Goal: Task Accomplishment & Management: Use online tool/utility

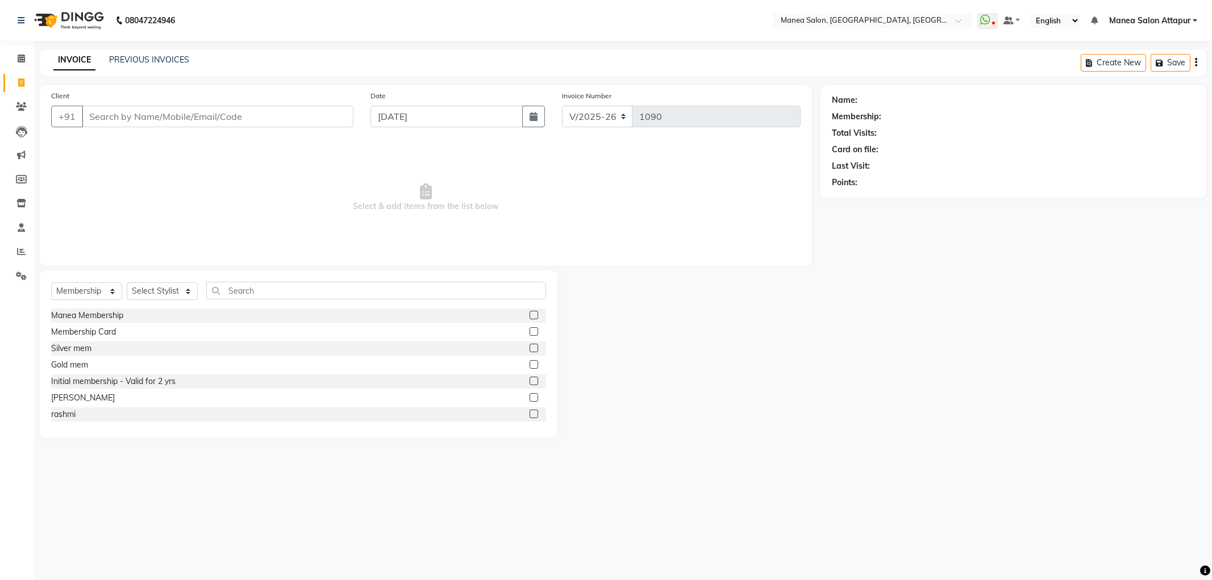
select select "6587"
select select "membership"
click at [20, 255] on icon at bounding box center [21, 251] width 9 height 9
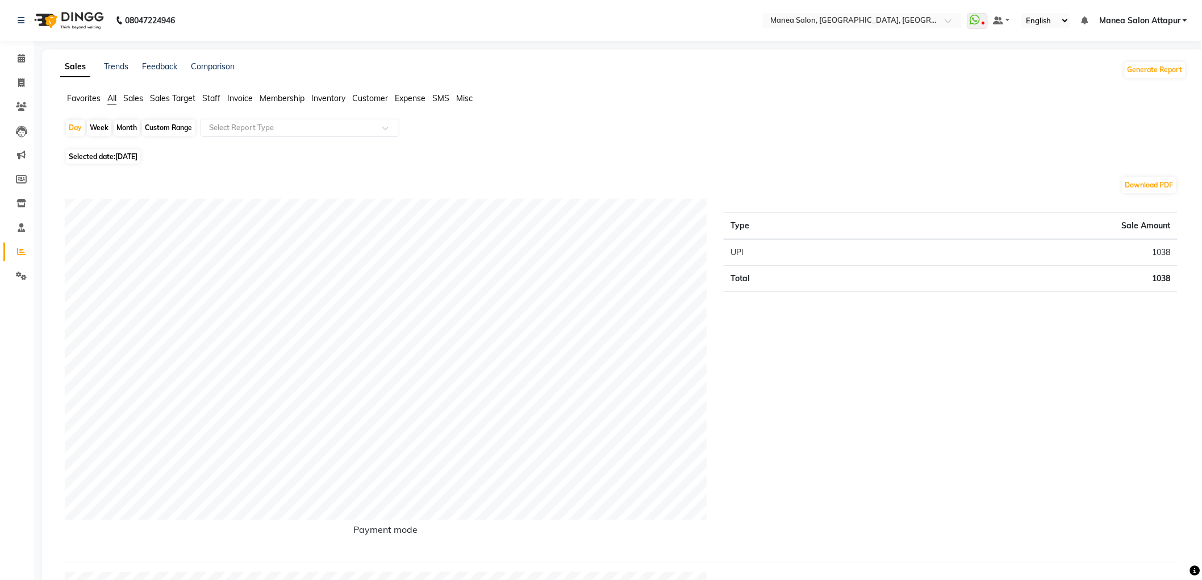
click at [129, 126] on div "Month" at bounding box center [127, 128] width 26 height 16
select select "9"
select select "2025"
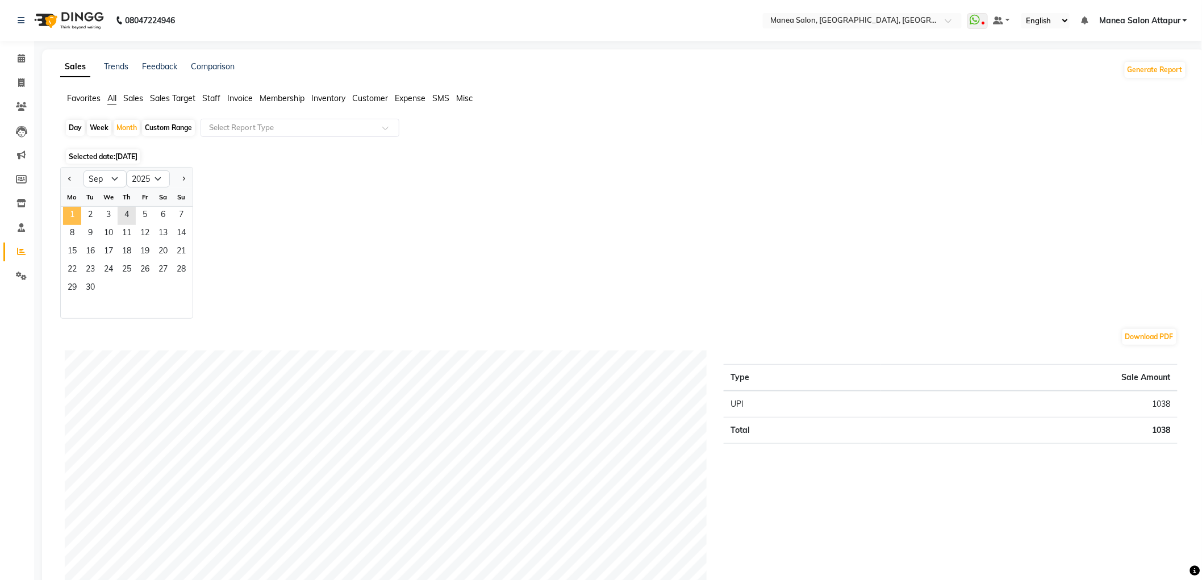
click at [69, 209] on span "1" at bounding box center [72, 216] width 18 height 18
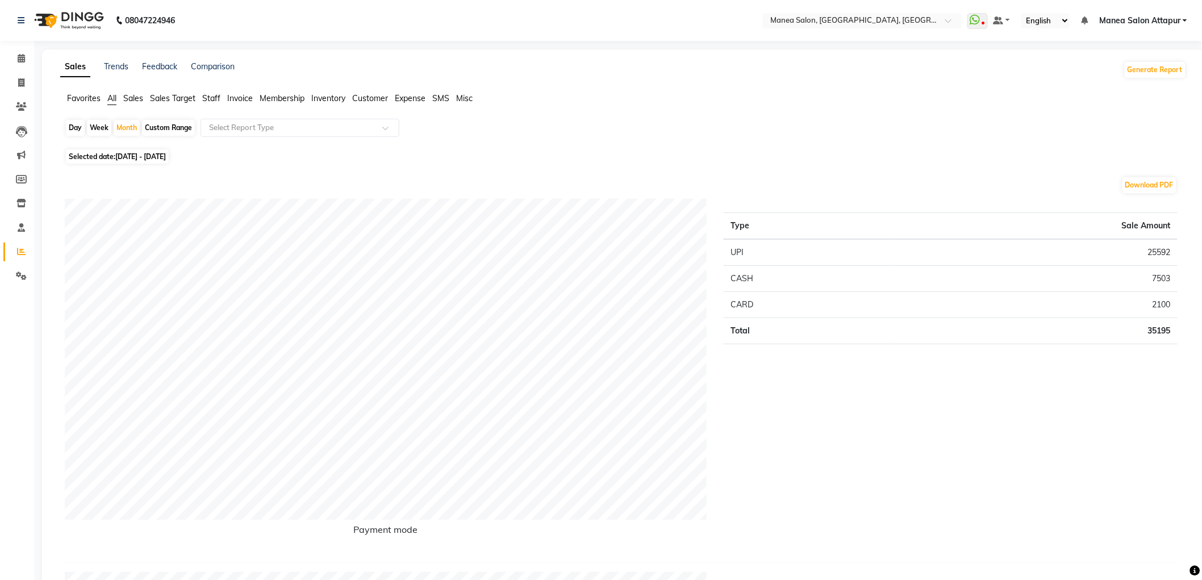
click at [117, 159] on span "[DATE] - [DATE]" at bounding box center [140, 156] width 51 height 9
select select "9"
select select "2025"
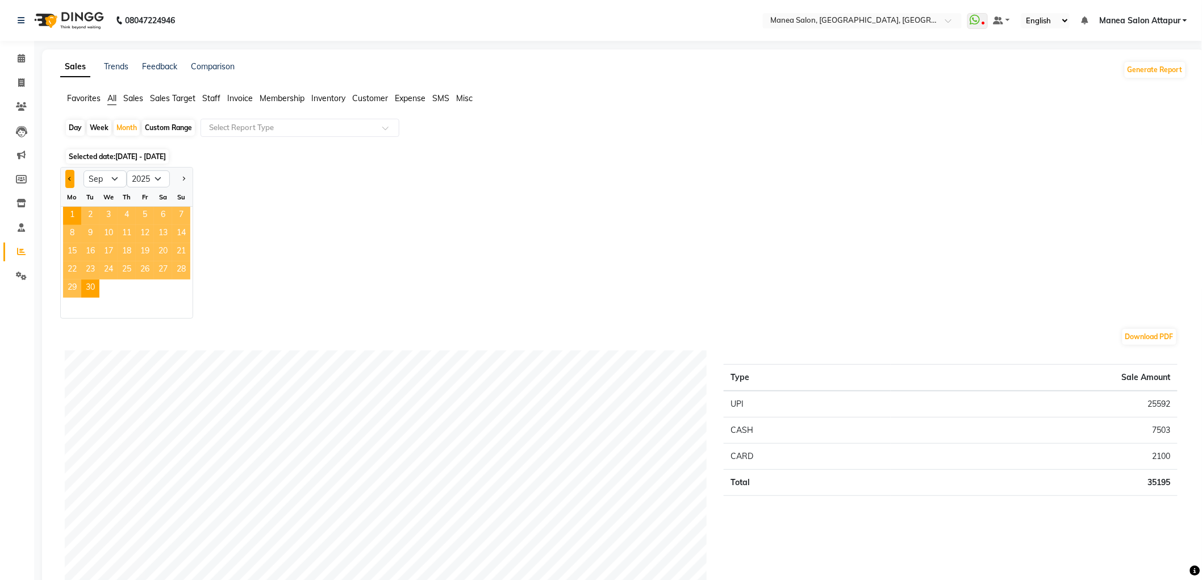
click at [71, 179] on span "Previous month" at bounding box center [70, 178] width 4 height 4
select select "8"
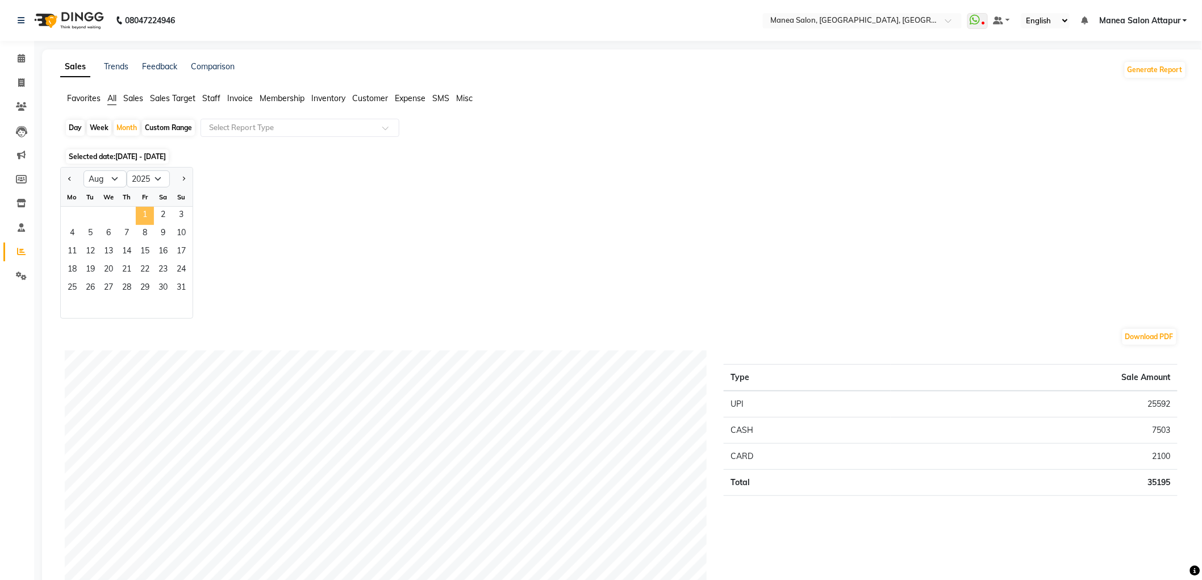
click at [151, 220] on span "1" at bounding box center [145, 216] width 18 height 18
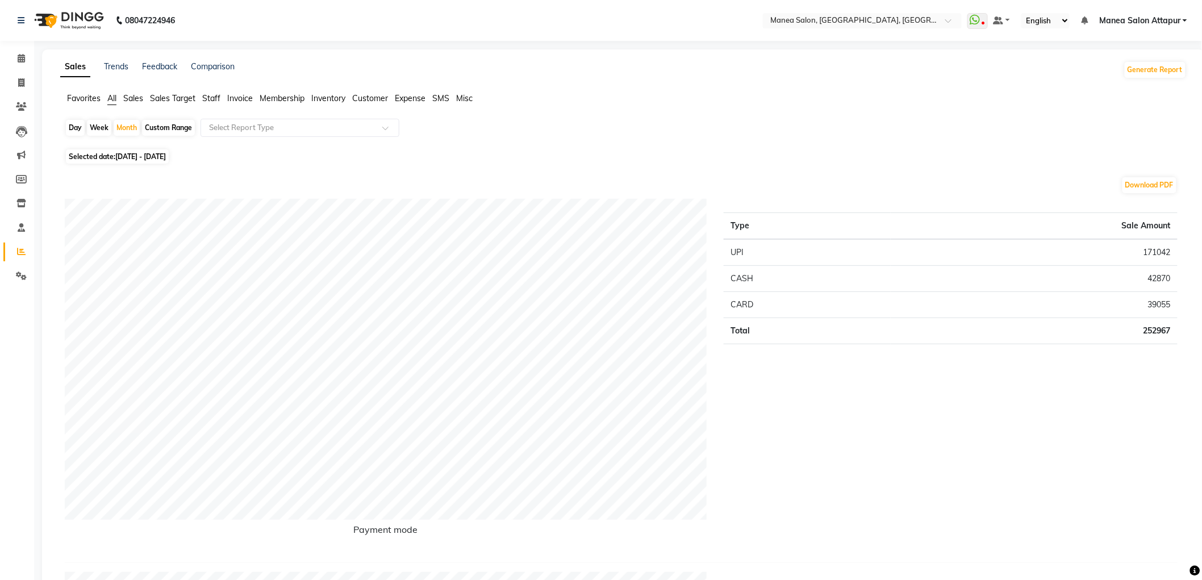
click at [243, 100] on span "Invoice" at bounding box center [240, 98] width 26 height 10
click at [216, 95] on span "Staff" at bounding box center [211, 98] width 18 height 10
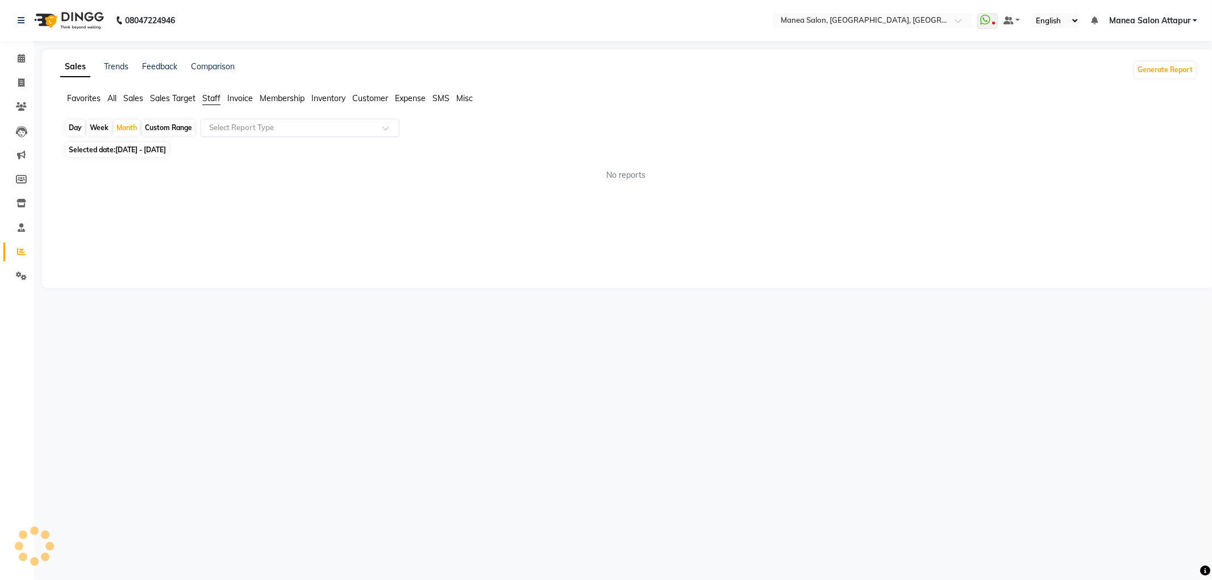
click at [248, 128] on input "text" at bounding box center [289, 127] width 164 height 11
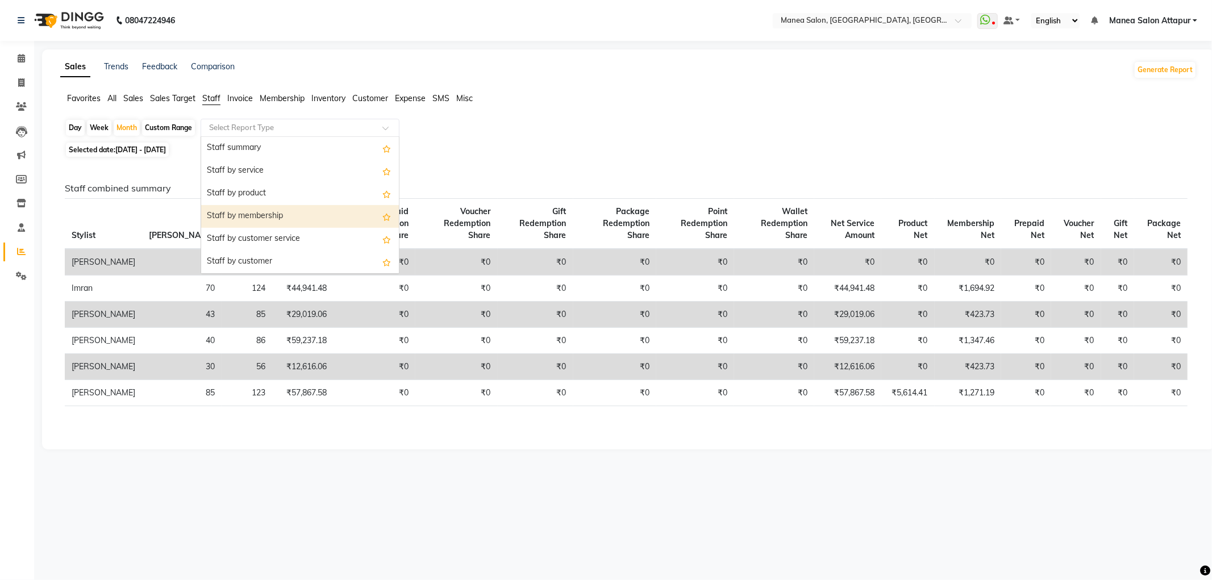
click at [257, 214] on div "Staff by membership" at bounding box center [300, 216] width 198 height 23
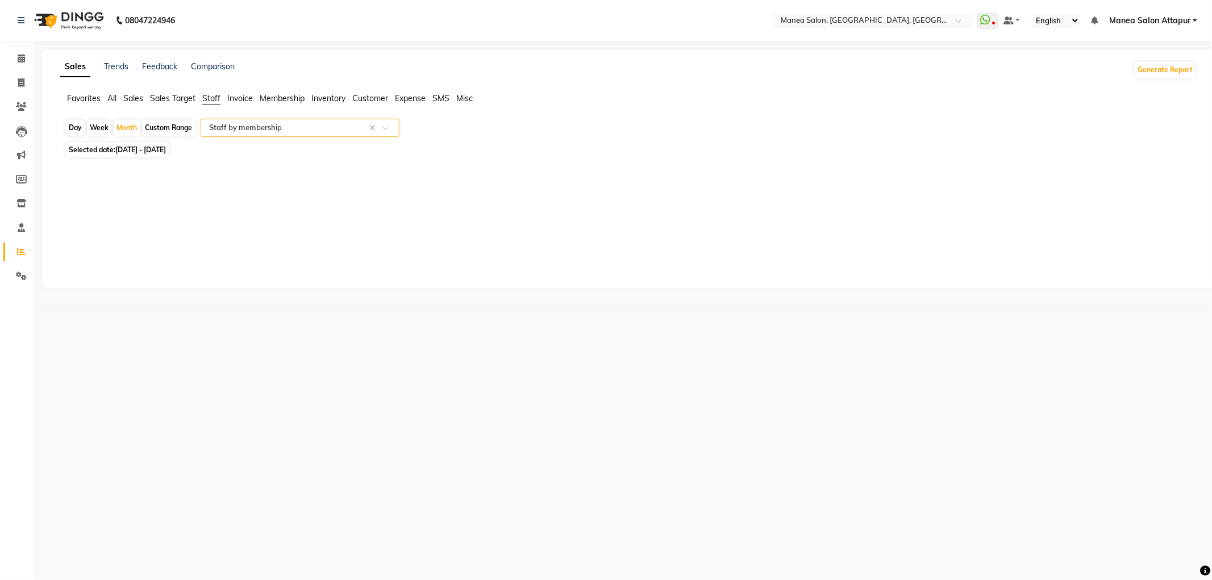
select select "filtered_report"
select select "csv"
